Goal: Use online tool/utility: Utilize a website feature to perform a specific function

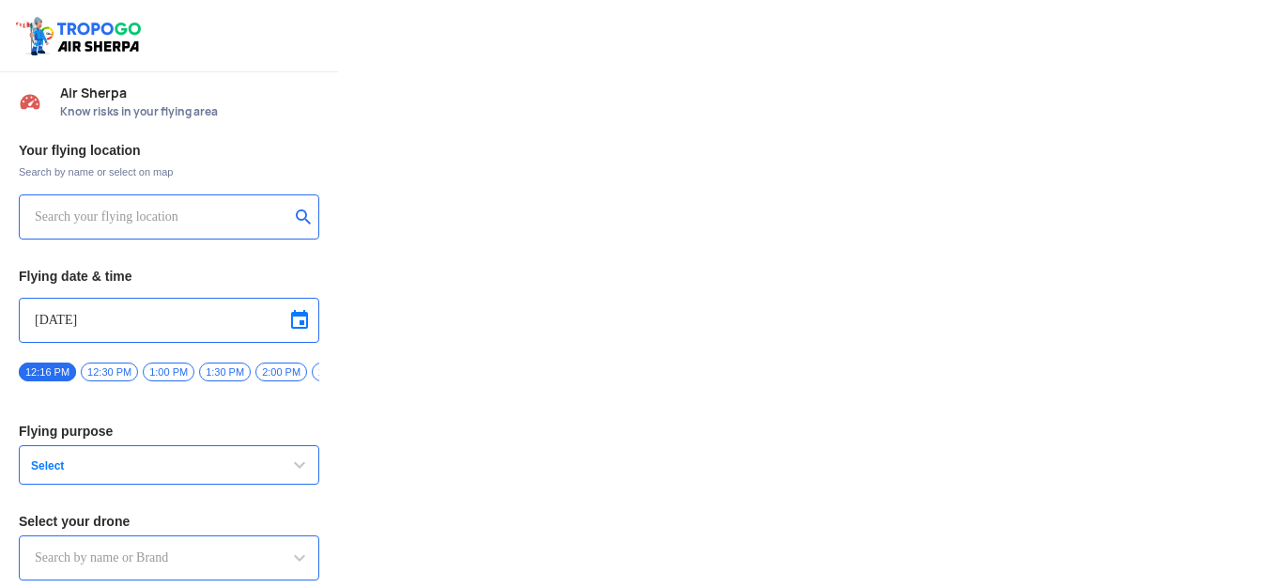
type input "Asteria A200"
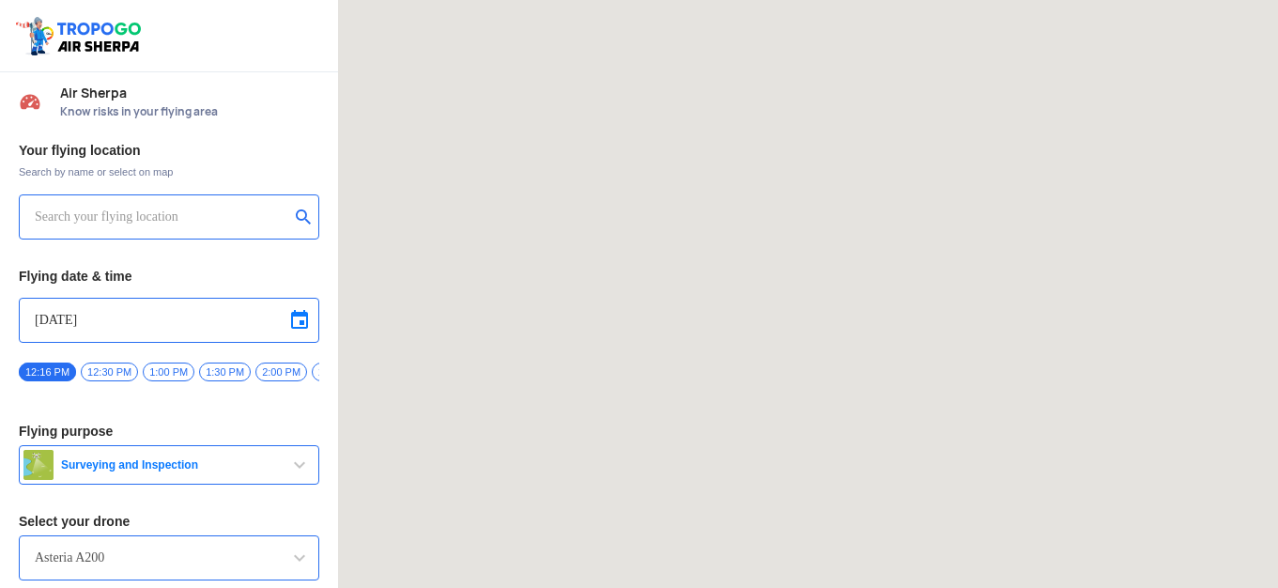
click at [115, 220] on input "text" at bounding box center [162, 217] width 254 height 23
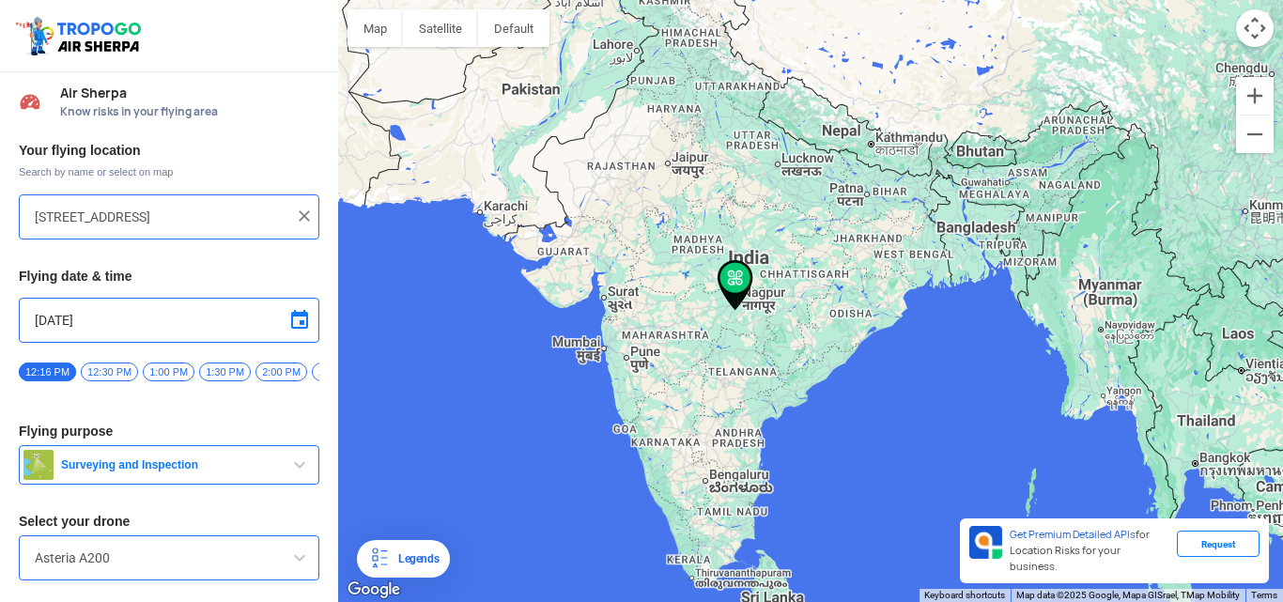
paste input "[GEOGRAPHIC_DATA]"
type input "[STREET_ADDRESS]°06'55.7"N 72°54'59.2"E"
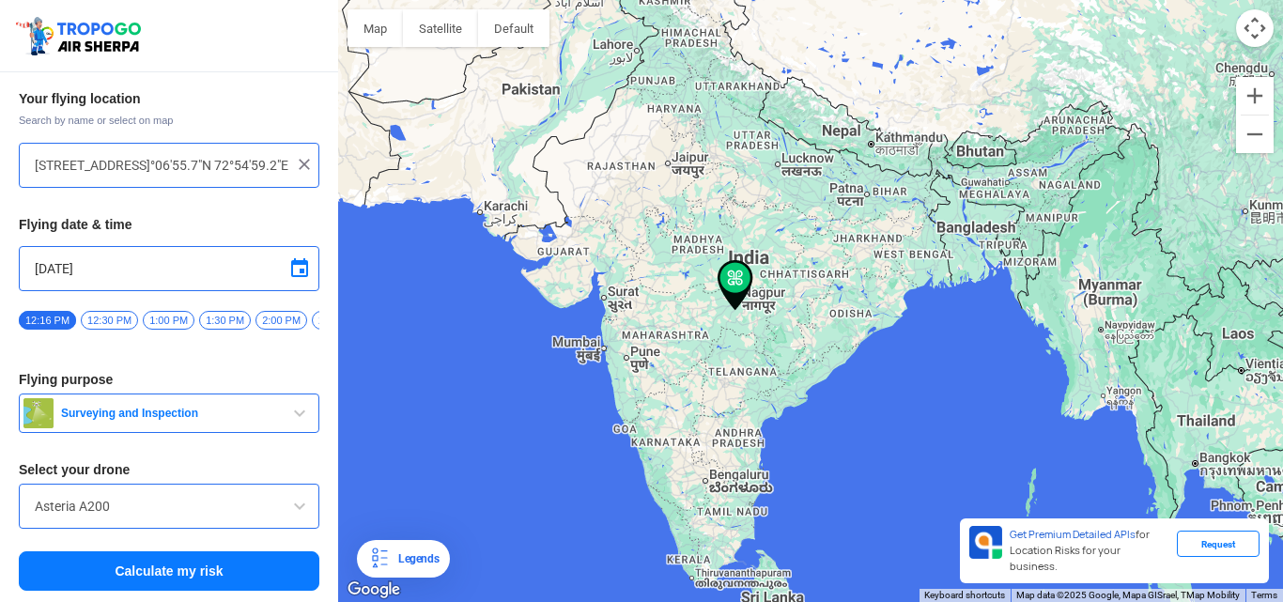
click at [200, 505] on input "Asteria A200" at bounding box center [169, 506] width 269 height 23
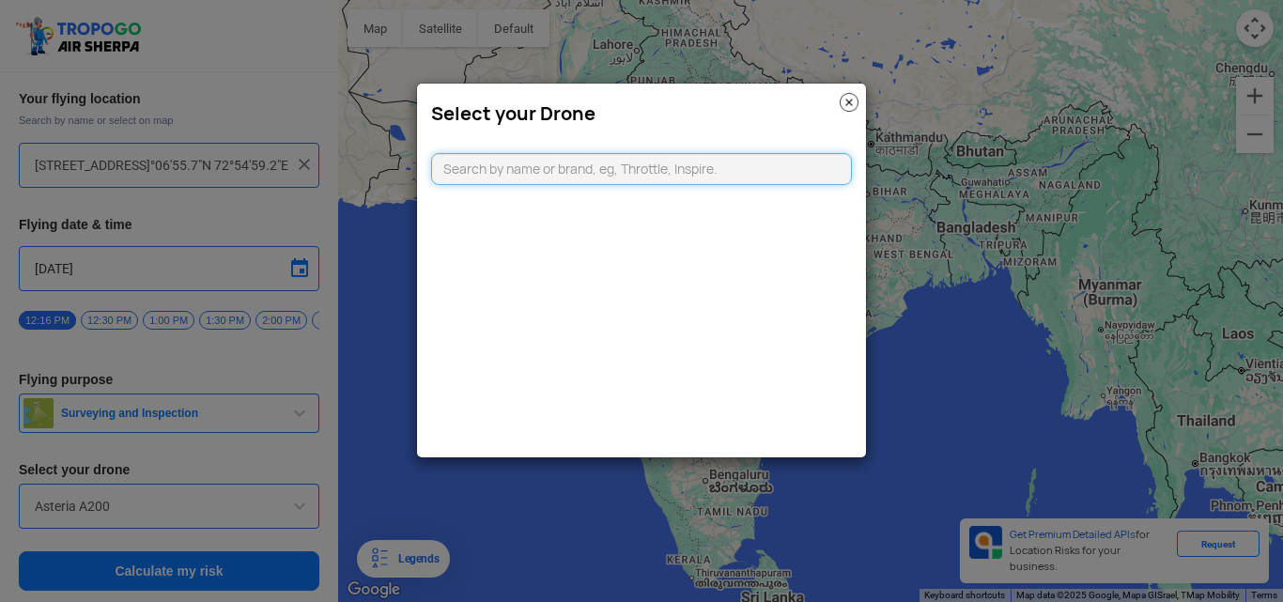
click at [581, 164] on input "text" at bounding box center [641, 169] width 421 height 32
type input "indiA"
click at [849, 97] on img at bounding box center [848, 102] width 19 height 19
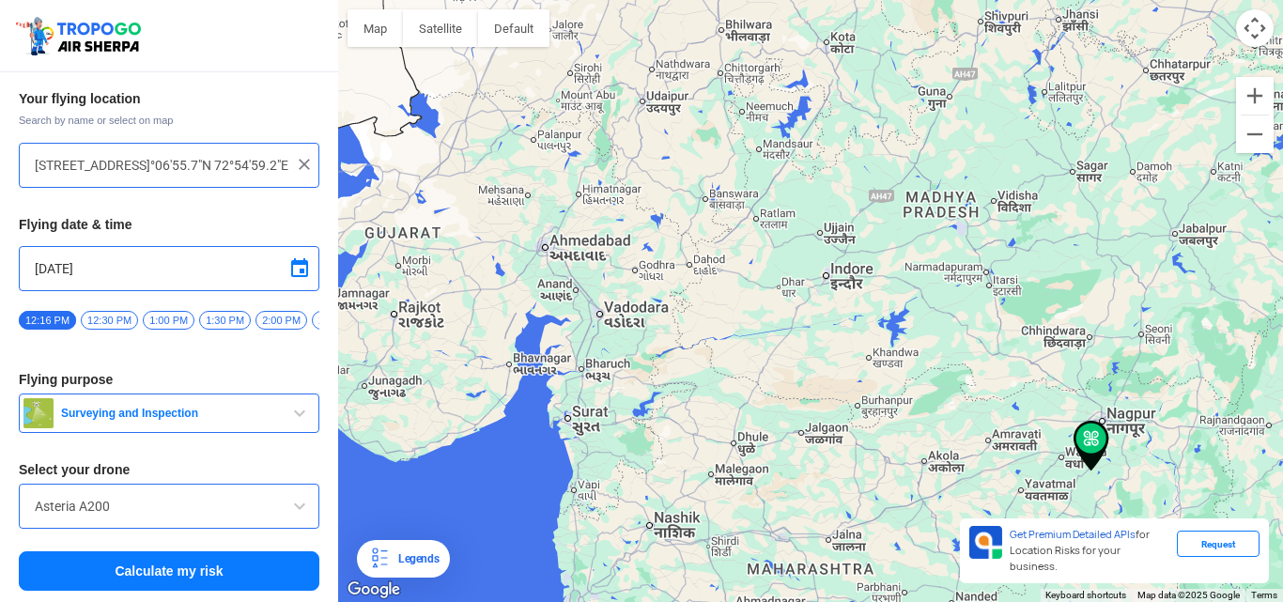
drag, startPoint x: 466, startPoint y: 308, endPoint x: 691, endPoint y: 409, distance: 247.1
click at [691, 411] on div "To navigate, press the arrow keys." at bounding box center [810, 301] width 945 height 602
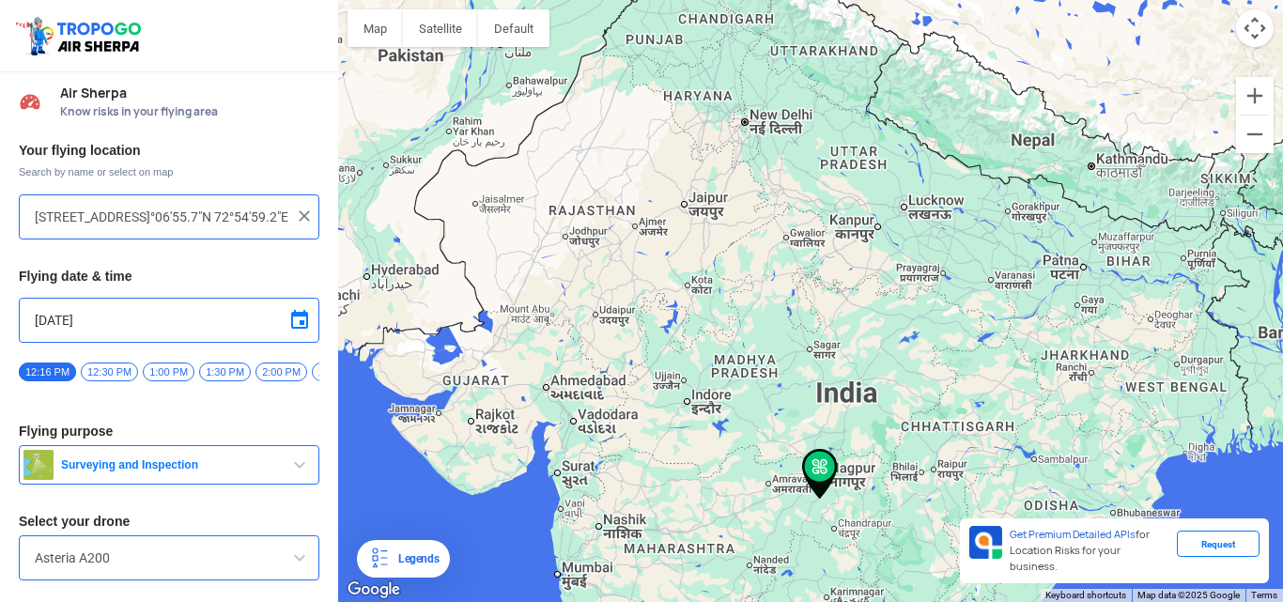
click at [131, 165] on span "Search by name or select on map" at bounding box center [169, 171] width 300 height 15
click at [133, 165] on span "Search by name or select on map" at bounding box center [169, 171] width 300 height 15
